Goal: Transaction & Acquisition: Purchase product/service

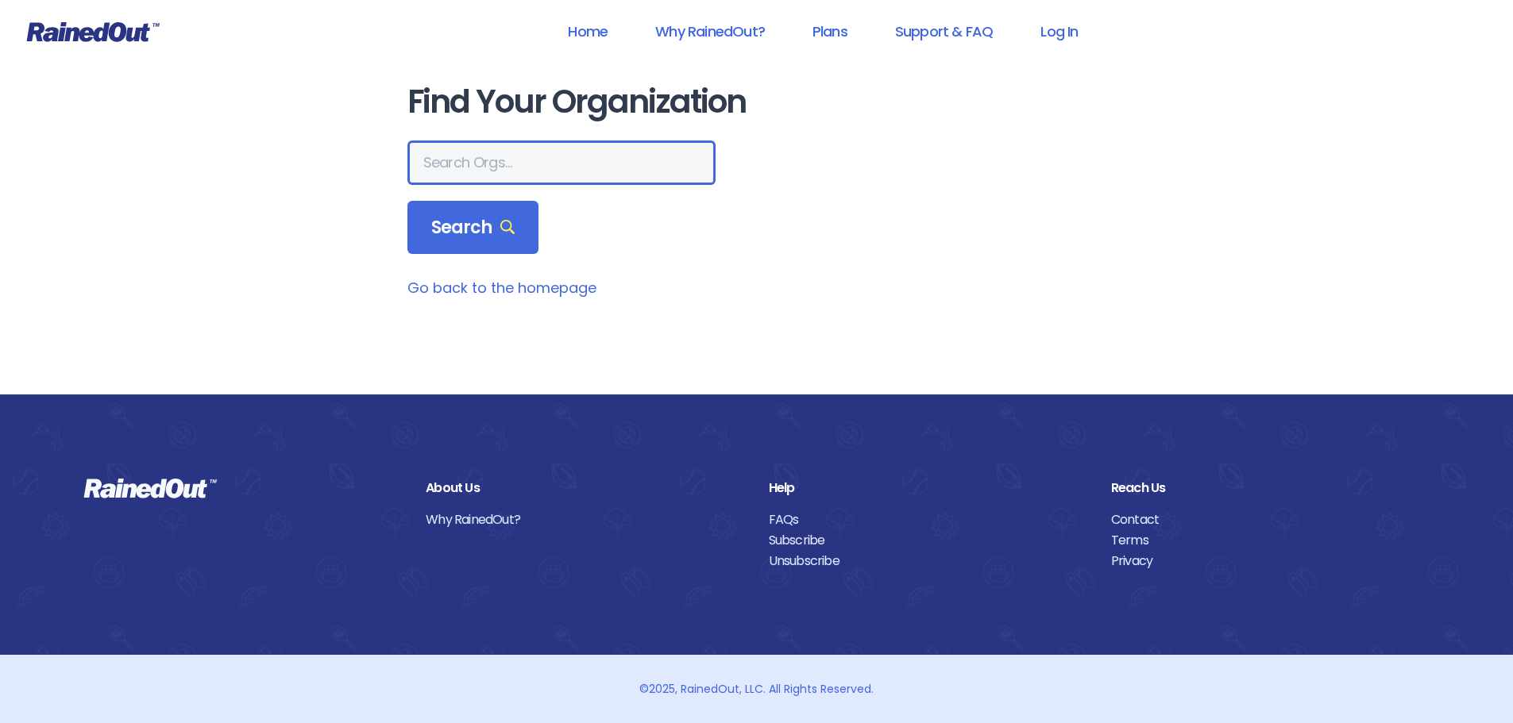
click at [483, 167] on input "text" at bounding box center [561, 163] width 308 height 44
type input "ymca"
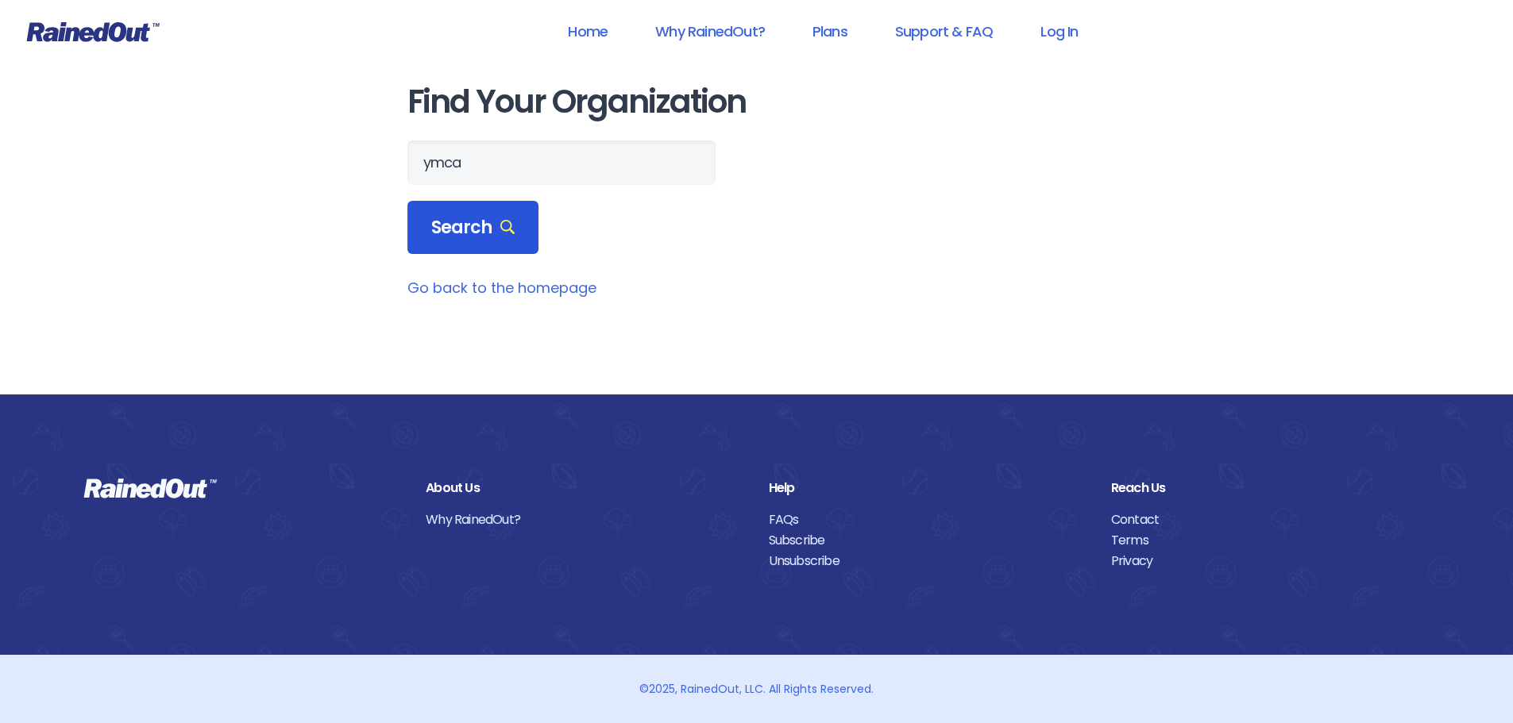
click at [478, 214] on div "Search" at bounding box center [473, 228] width 132 height 54
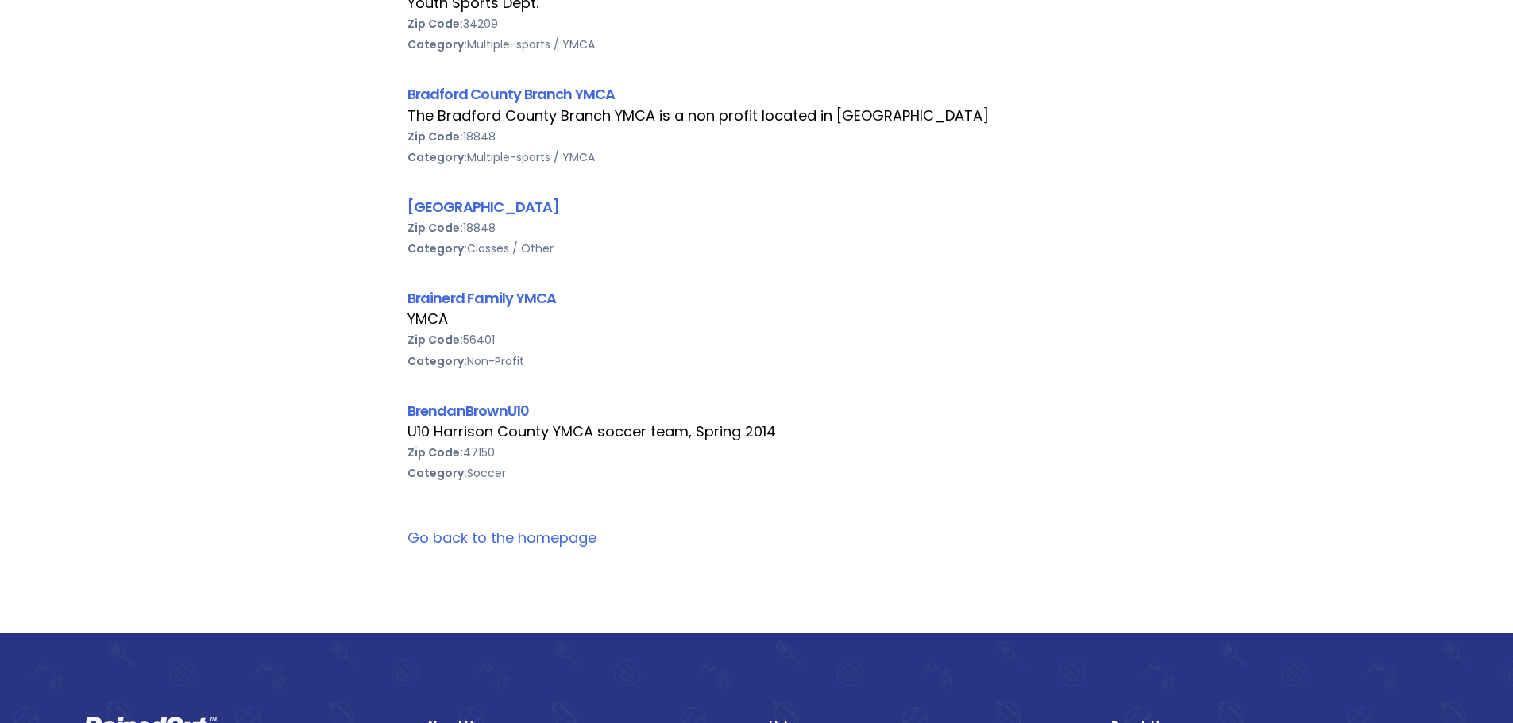
scroll to position [4850, 0]
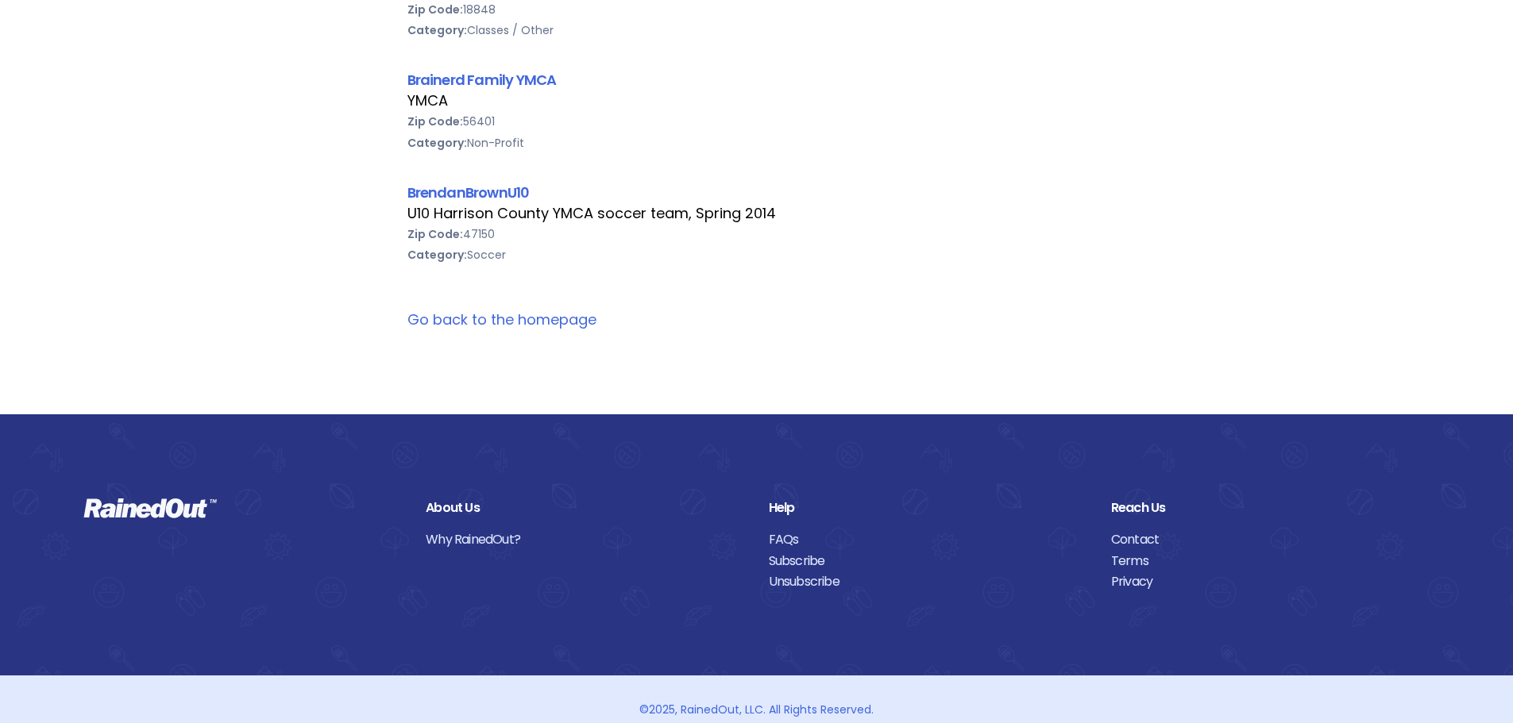
click at [534, 310] on link "Go back to the homepage" at bounding box center [501, 320] width 189 height 20
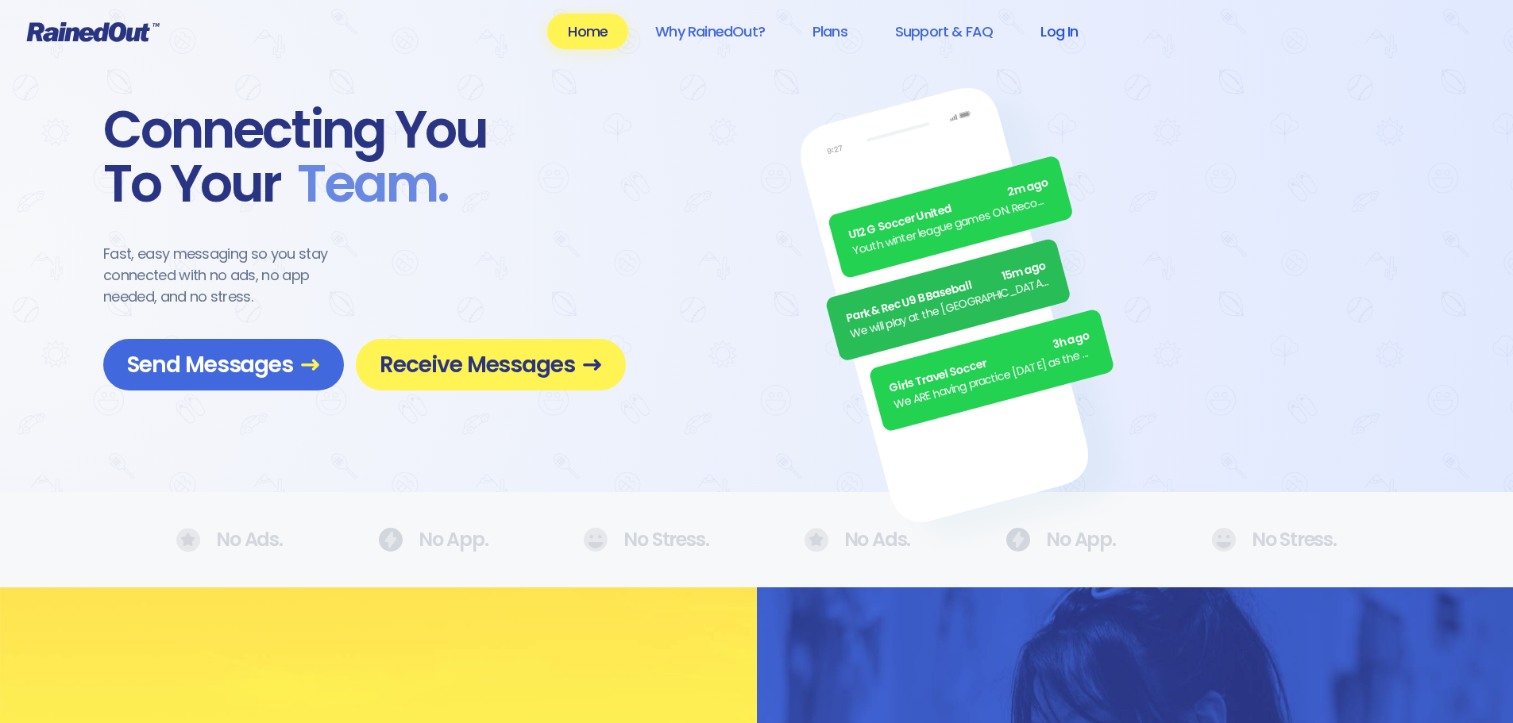
click at [1065, 43] on link "Log In" at bounding box center [1058, 31] width 79 height 36
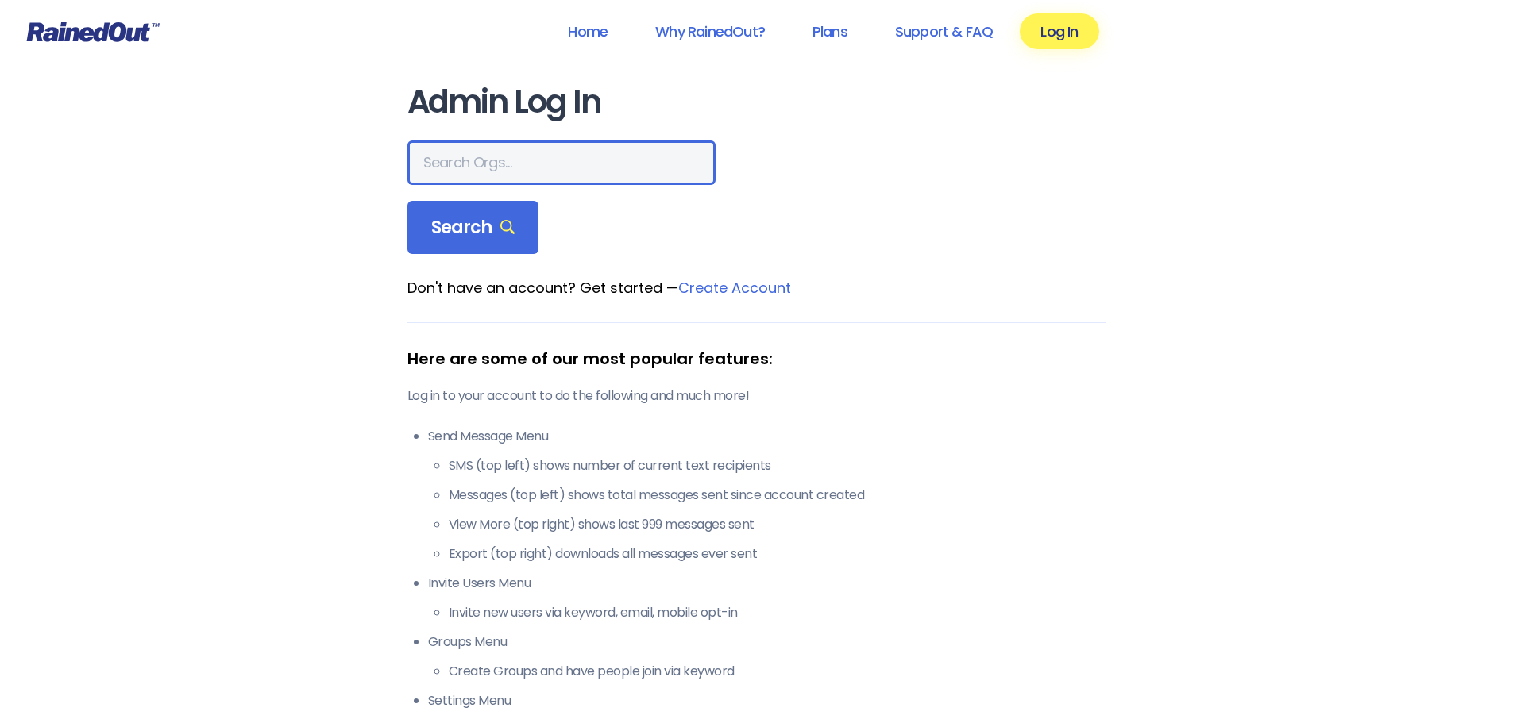
click at [549, 168] on input "text" at bounding box center [561, 163] width 308 height 44
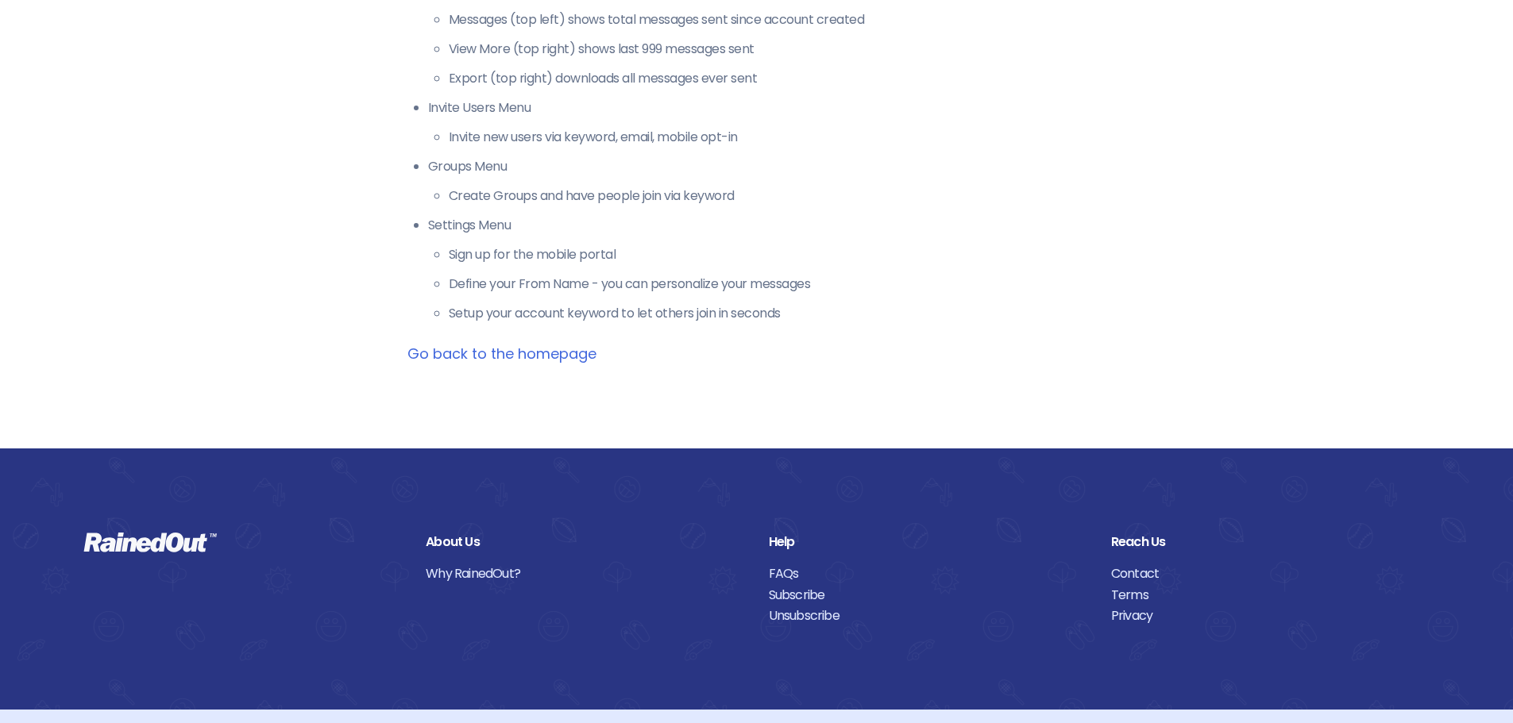
scroll to position [476, 0]
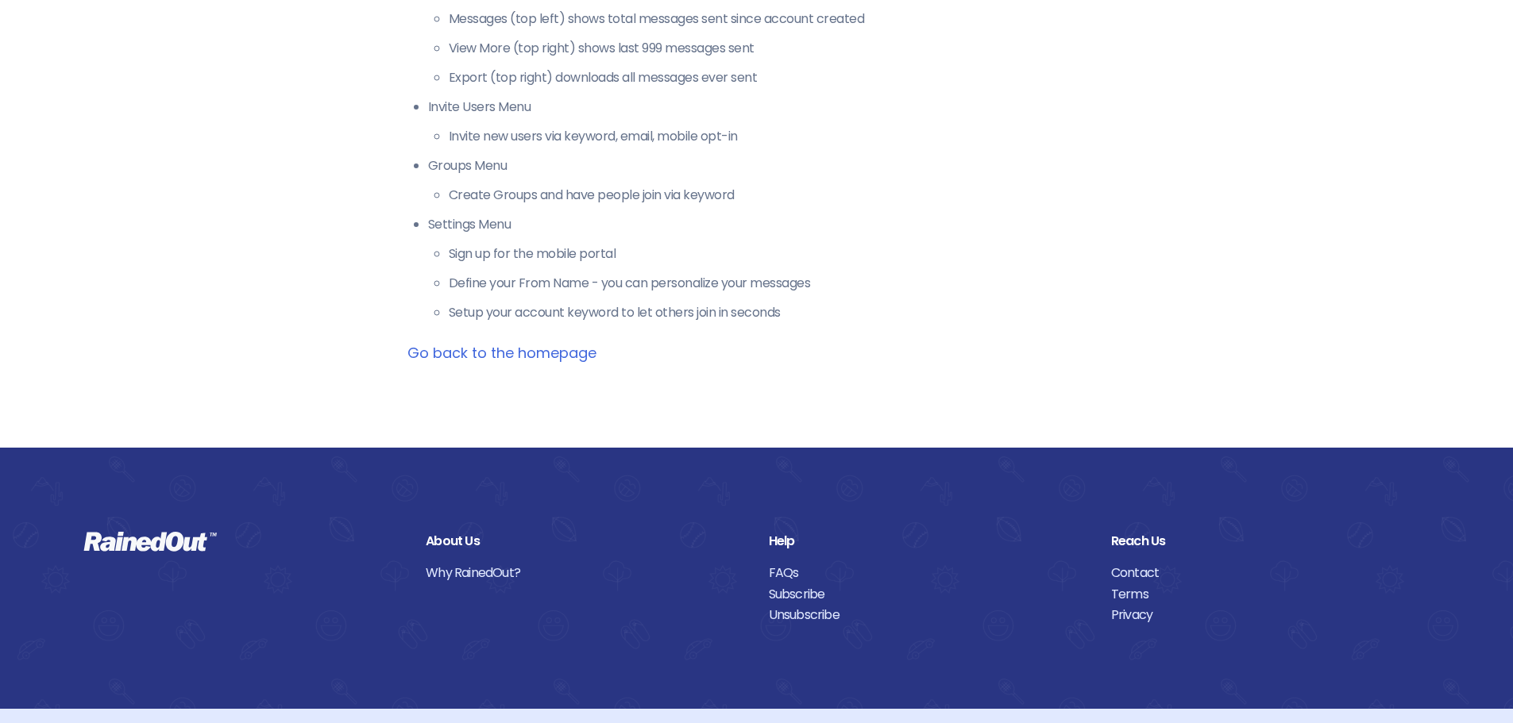
click at [796, 573] on link "FAQs" at bounding box center [928, 573] width 318 height 21
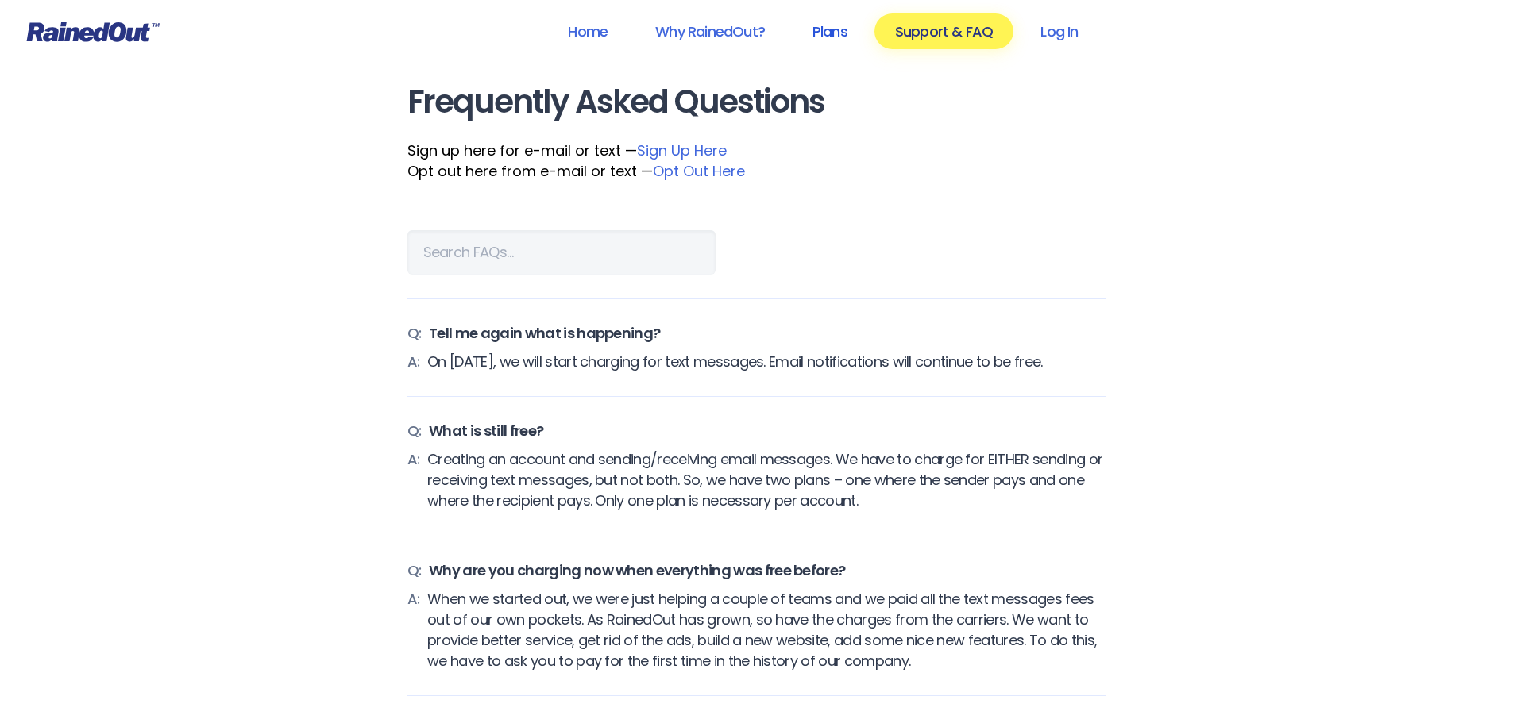
click at [842, 33] on link "Plans" at bounding box center [830, 31] width 76 height 36
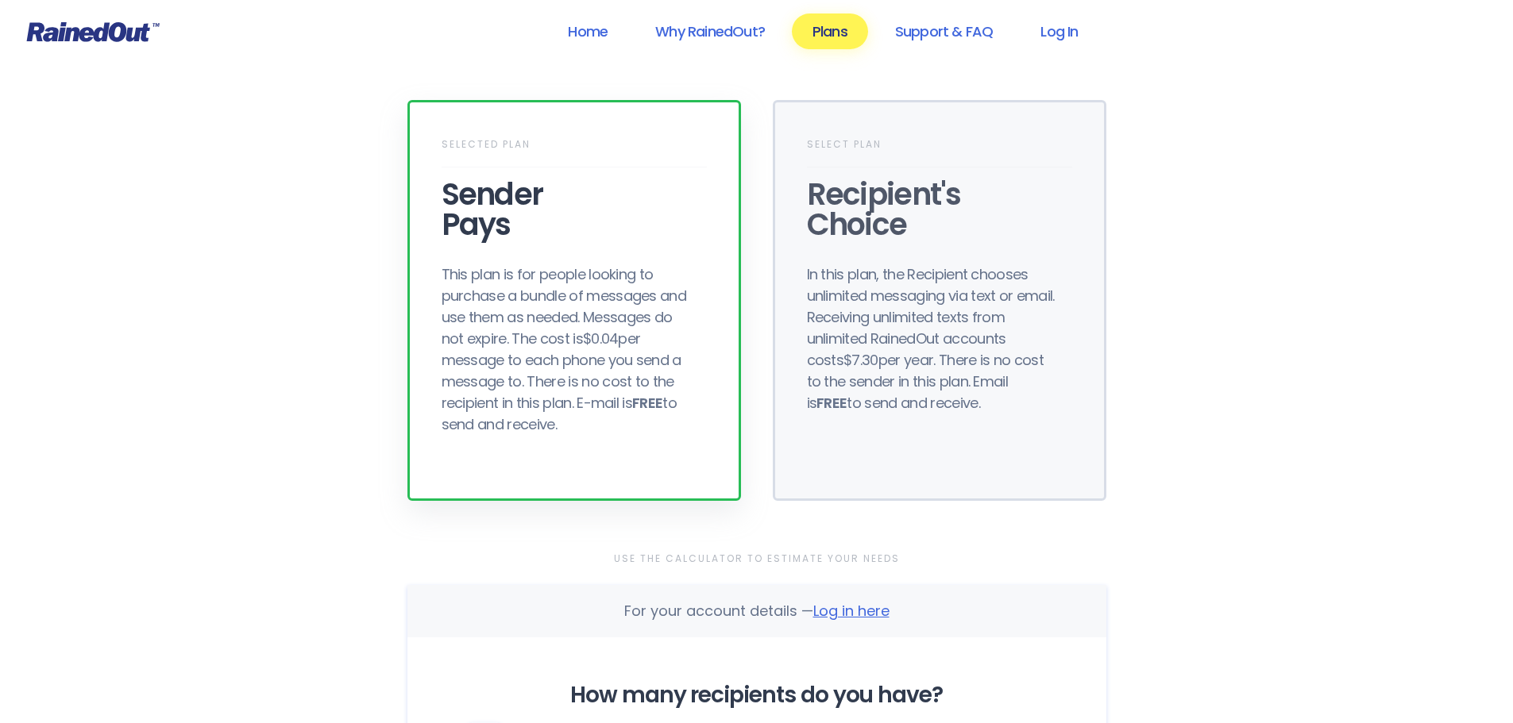
click at [544, 406] on div "This plan is for people looking to purchase a bundle of messages and use them a…" at bounding box center [568, 350] width 254 height 172
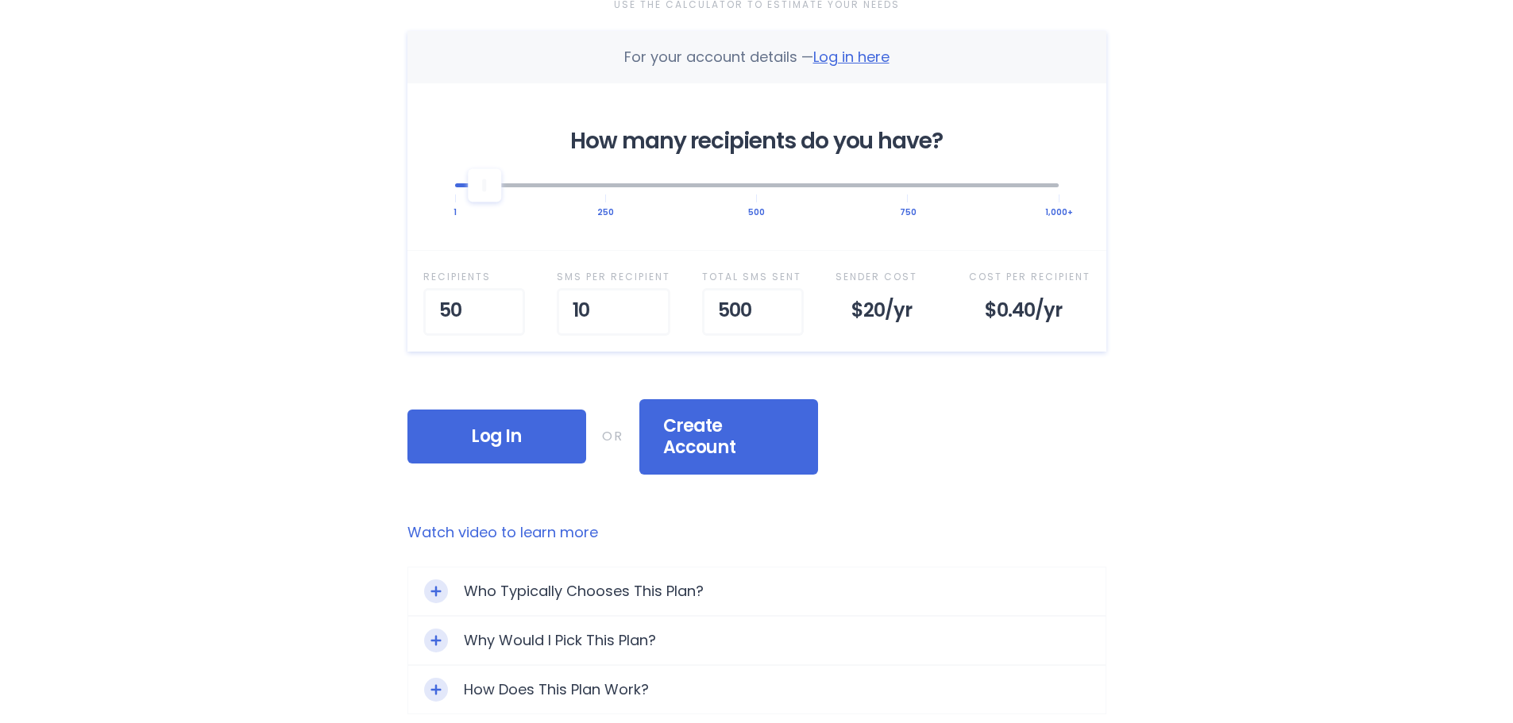
scroll to position [556, 0]
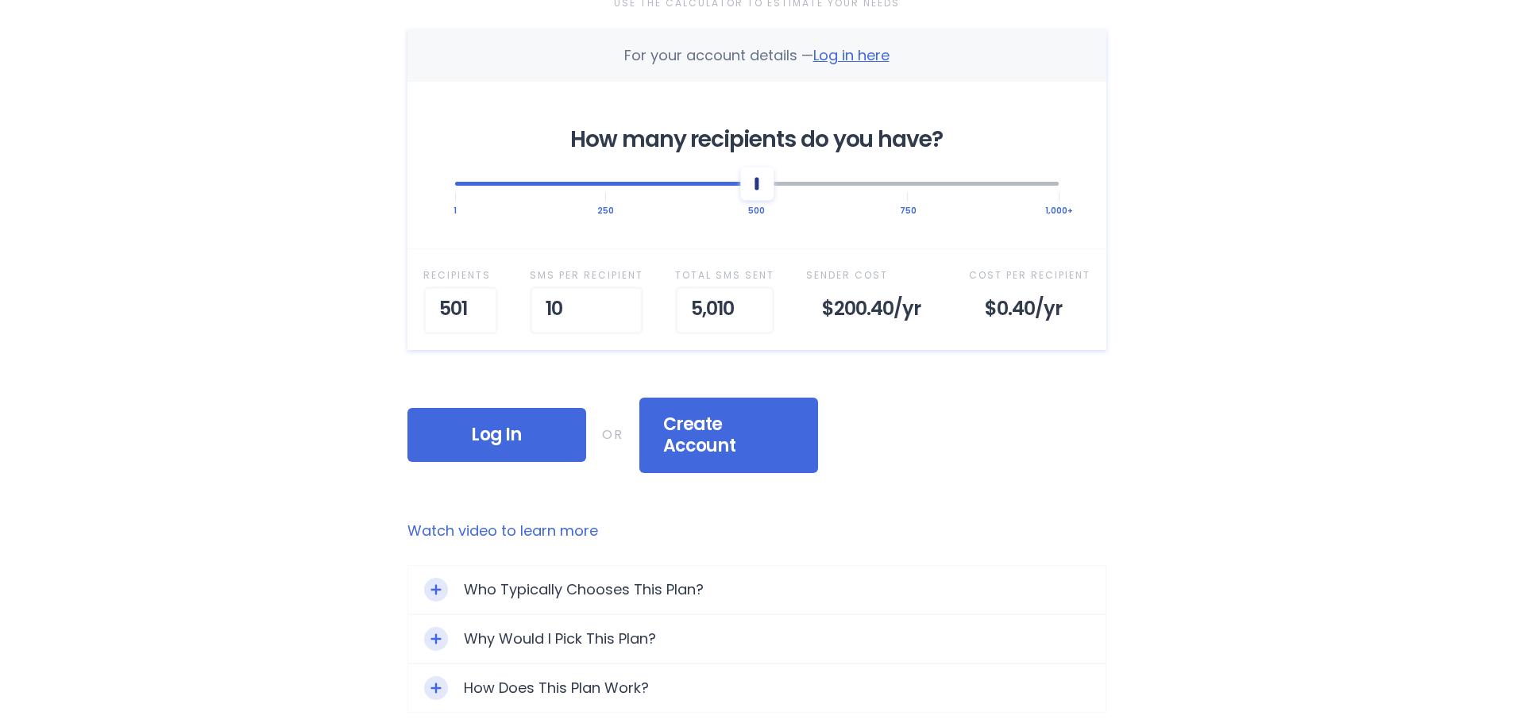
drag, startPoint x: 479, startPoint y: 183, endPoint x: 761, endPoint y: 194, distance: 282.1
click at [761, 194] on div at bounding box center [756, 183] width 33 height 33
drag, startPoint x: 763, startPoint y: 195, endPoint x: 1210, endPoint y: 240, distance: 449.2
click at [1210, 240] on div "Home Why RainedOut? Plans Support & FAQ Log In Selected Plan Sender Pays This p…" at bounding box center [756, 319] width 1513 height 1750
drag, startPoint x: 619, startPoint y: 307, endPoint x: 553, endPoint y: 309, distance: 65.9
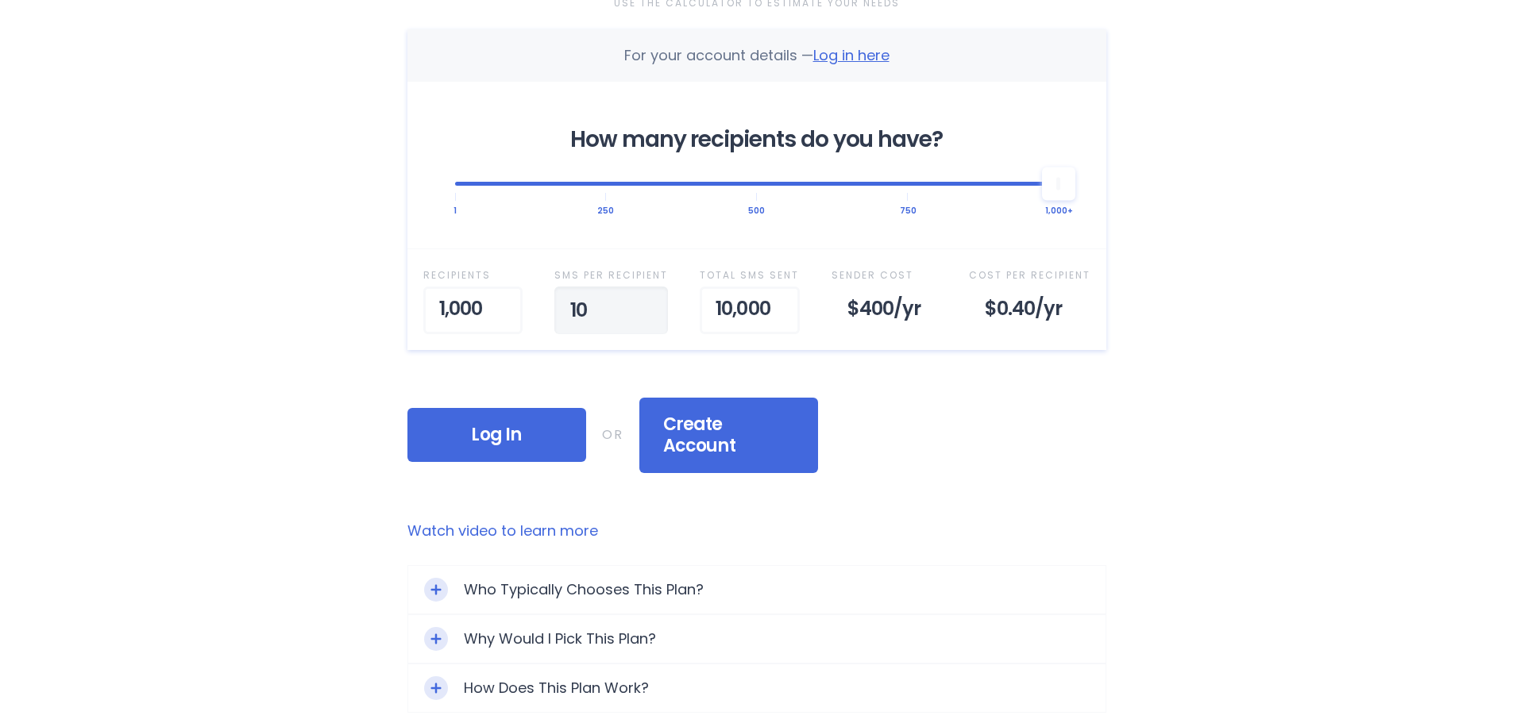
click at [553, 309] on div "Recipient s 1,000 SMS per Recipient 10 Total SMS Sent 10,000 Sender Cost $400 /…" at bounding box center [756, 299] width 699 height 101
type input "25"
drag, startPoint x: 1405, startPoint y: 436, endPoint x: 1389, endPoint y: 419, distance: 23.0
click at [1400, 431] on div "Home Why RainedOut? Plans Support & FAQ Log In Selected Plan Sender Pays This p…" at bounding box center [756, 319] width 1513 height 1750
